Goal: Navigation & Orientation: Find specific page/section

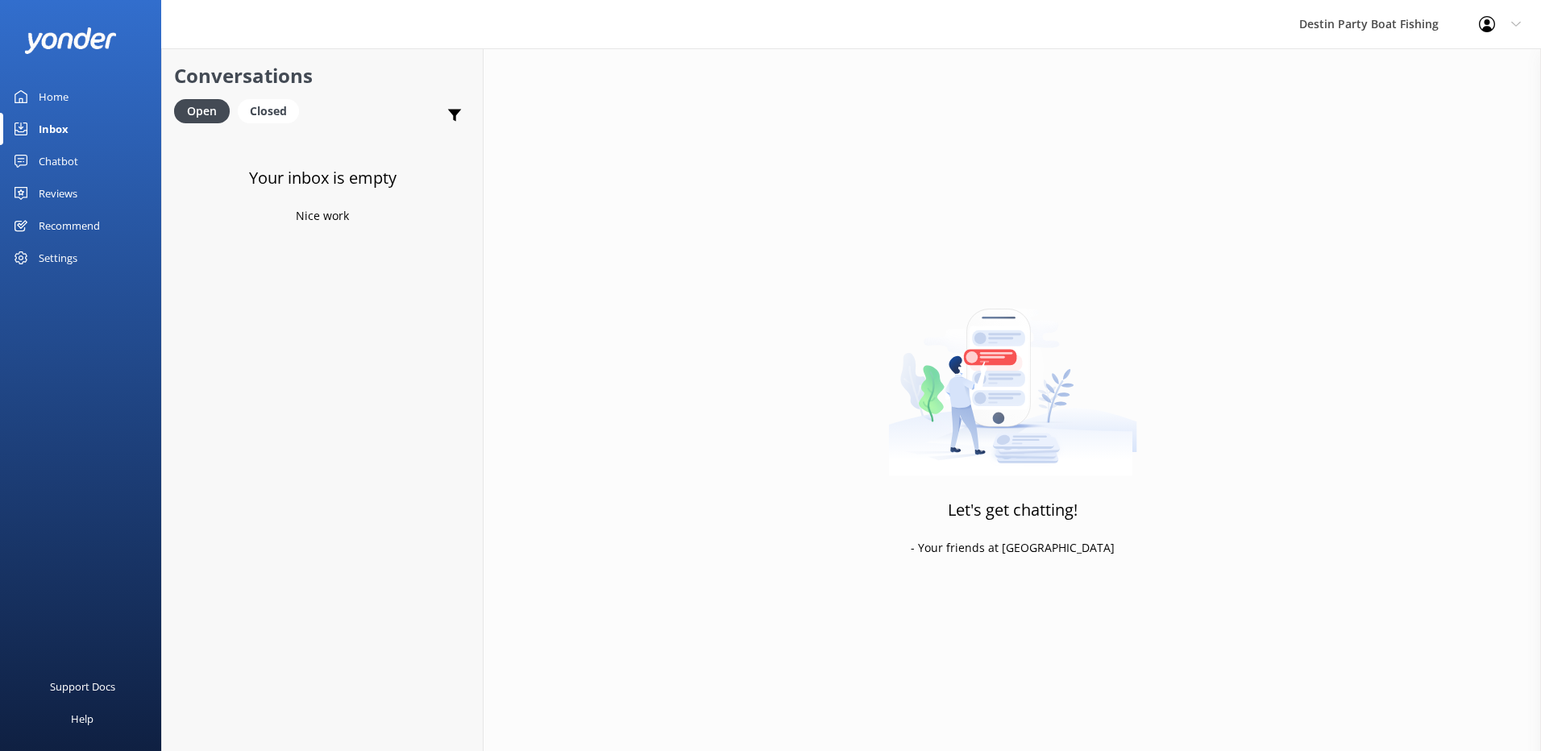
click at [44, 198] on div "Reviews" at bounding box center [58, 193] width 39 height 32
